Goal: Find specific page/section: Find specific page/section

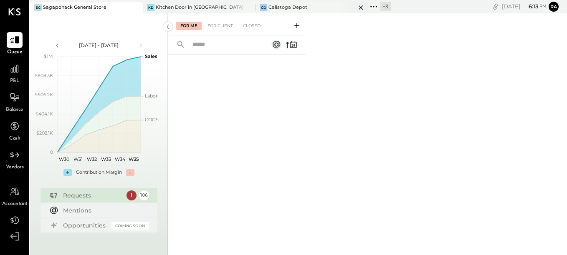
click at [268, 9] on div "Calistoga Depot" at bounding box center [287, 7] width 39 height 7
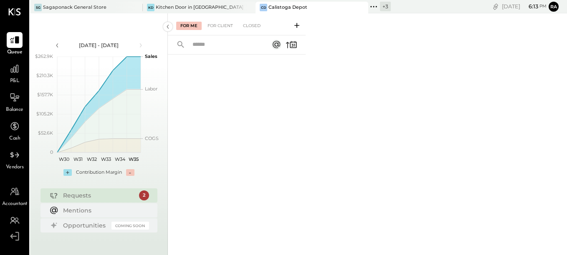
click at [15, 78] on span "P&L" at bounding box center [15, 82] width 10 height 8
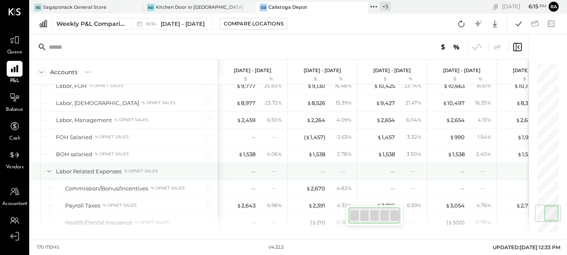
scroll to position [1252, 0]
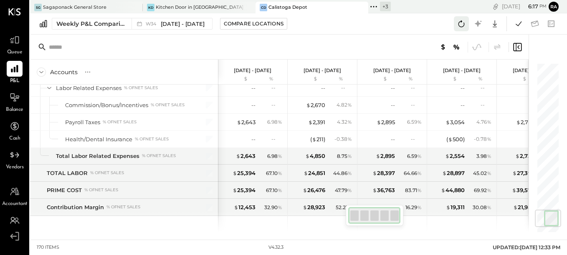
click at [462, 28] on icon at bounding box center [461, 23] width 11 height 11
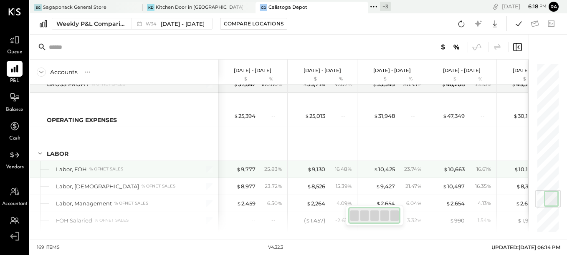
scroll to position [1168, 0]
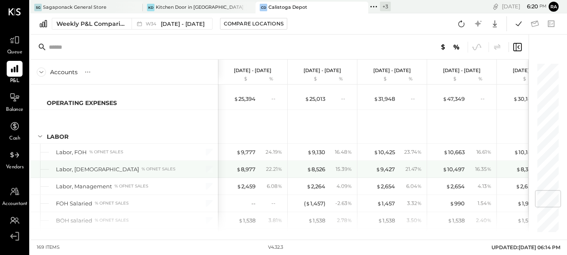
scroll to position [1127, 0]
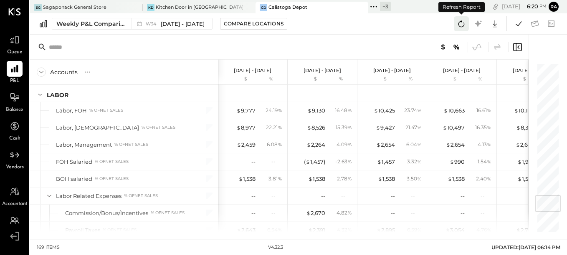
click at [459, 20] on icon at bounding box center [461, 23] width 11 height 11
